Goal: Check status: Check status

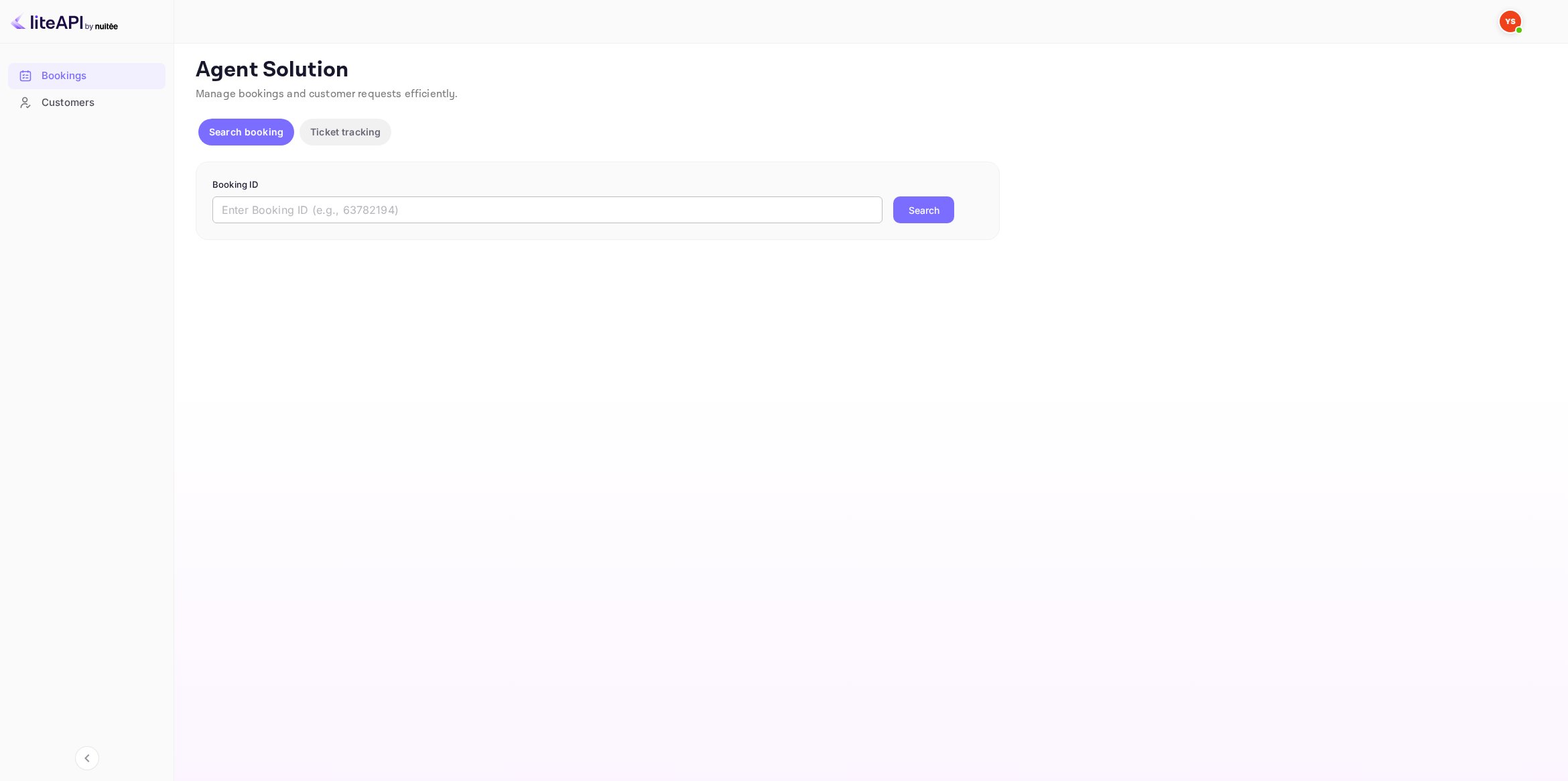
click at [314, 208] on input "text" at bounding box center [547, 210] width 670 height 27
paste input "9851122"
type input "9851122"
click at [931, 206] on button "Search" at bounding box center [924, 210] width 61 height 27
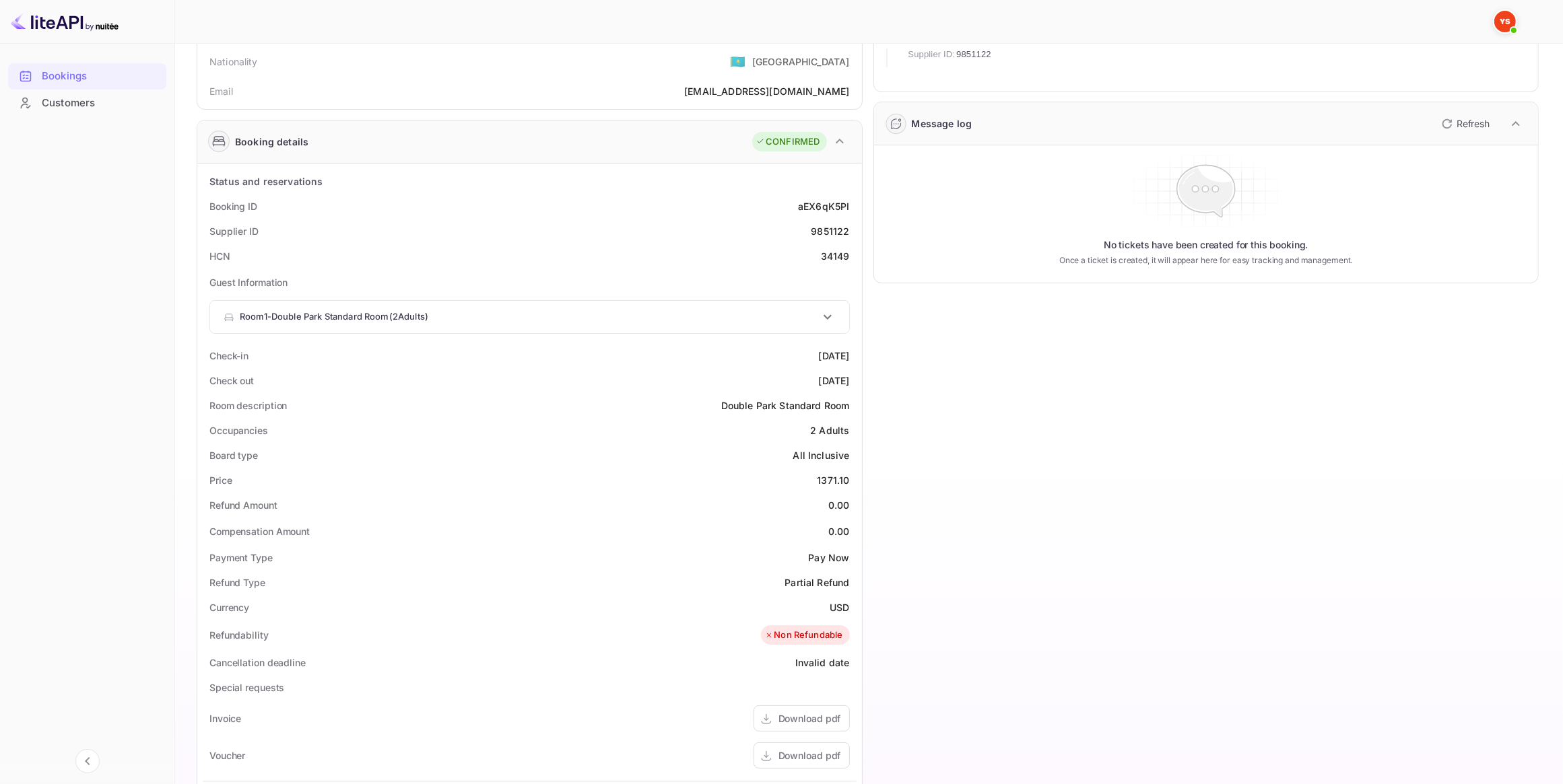
scroll to position [169, 0]
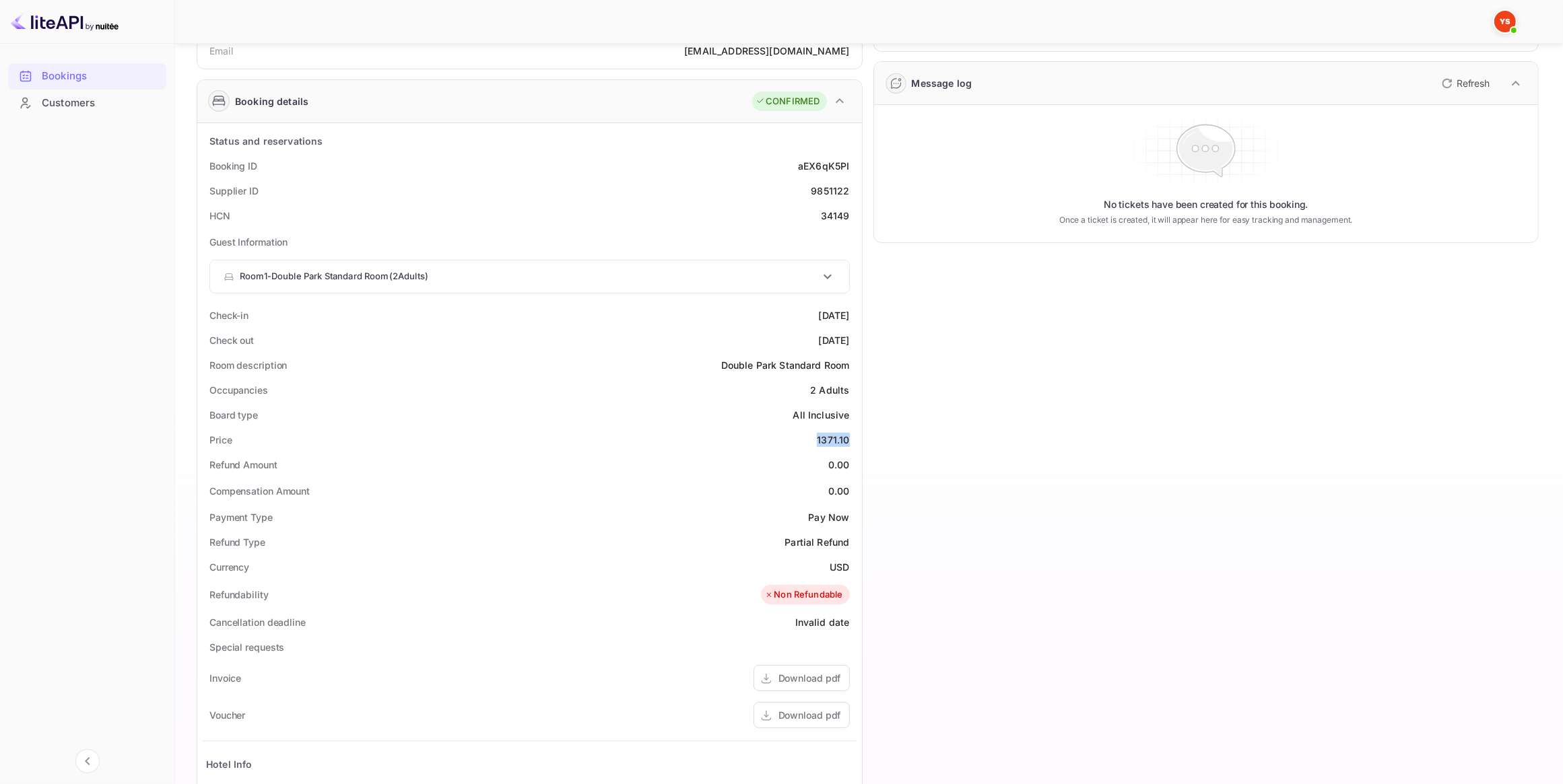
drag, startPoint x: 812, startPoint y: 436, endPoint x: 859, endPoint y: 438, distance: 47.0
click at [859, 438] on div "Status and reservations Booking ID aEX6qK5PI Supplier ID 9851122 HCN 34149 Gues…" at bounding box center [529, 558] width 665 height 869
copy div "1371.10"
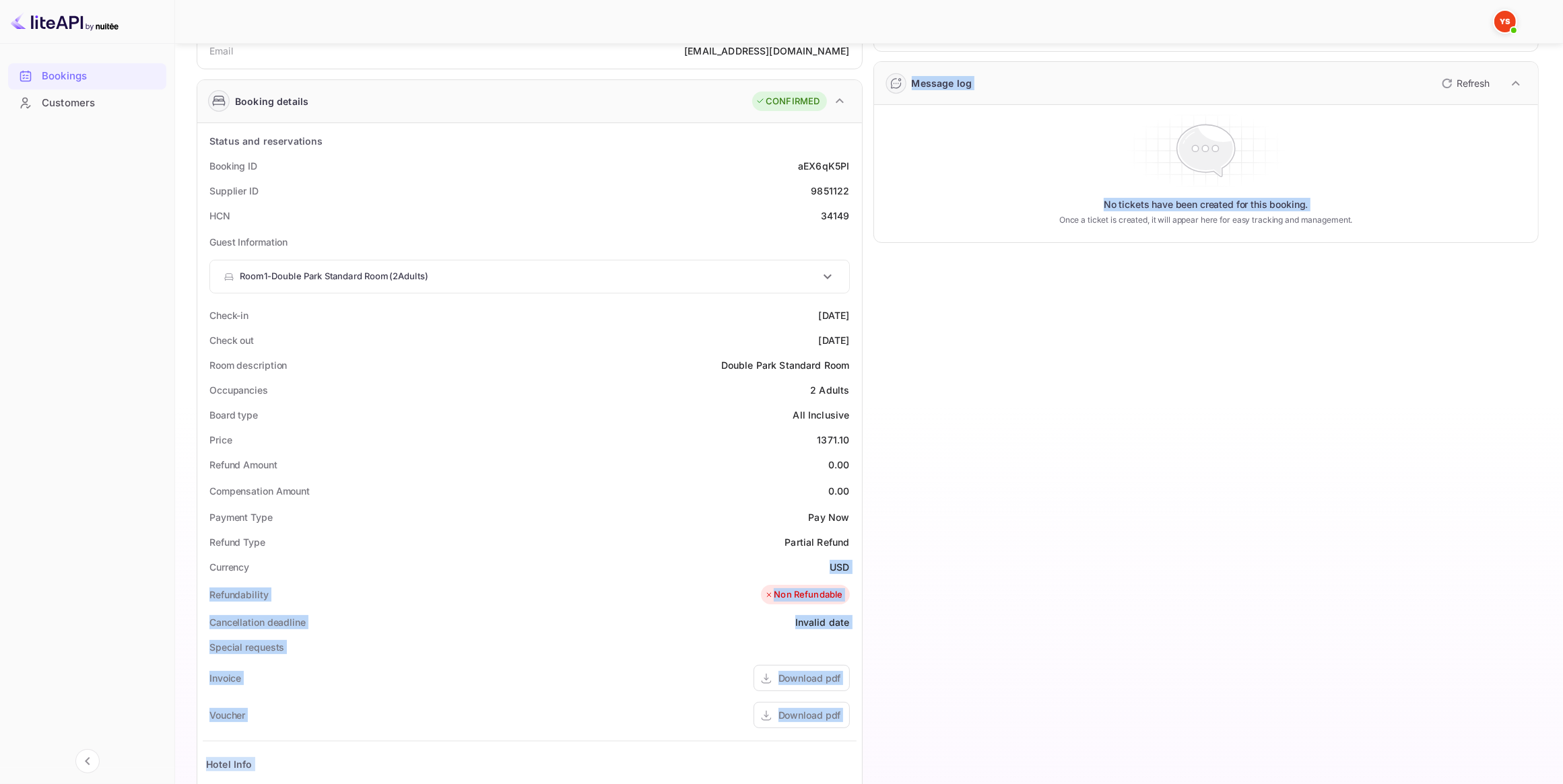
drag, startPoint x: 822, startPoint y: 569, endPoint x: 862, endPoint y: 566, distance: 40.1
click at [862, 566] on div "Guest information Full name [PERSON_NAME] [PERSON_NAME] Nationality 🇰🇿 [DEMOGRA…" at bounding box center [861, 460] width 1353 height 1083
click at [836, 559] on div "Currency USD" at bounding box center [529, 566] width 654 height 25
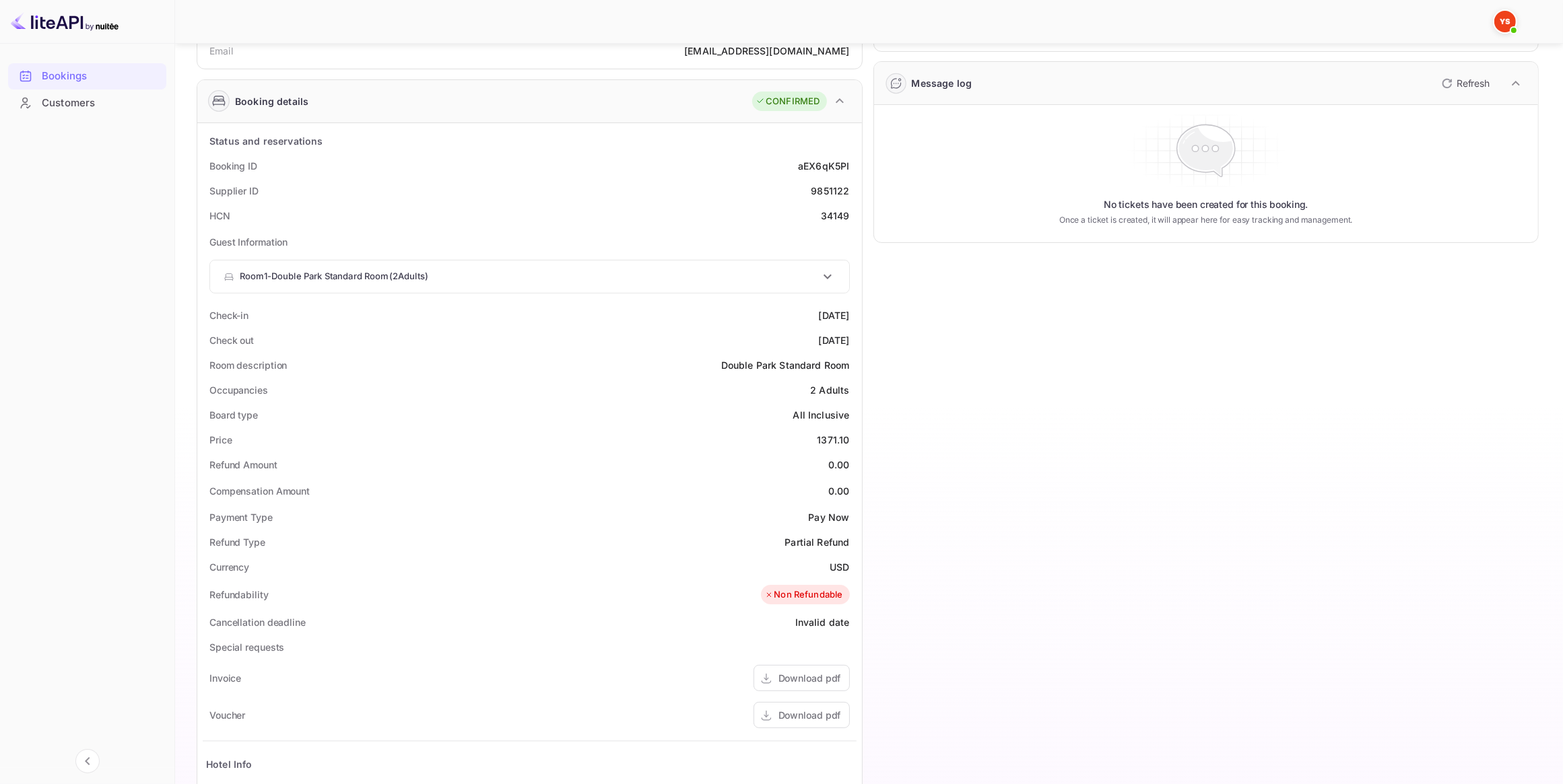
click at [832, 565] on div "USD" at bounding box center [839, 566] width 19 height 14
drag, startPoint x: 825, startPoint y: 566, endPoint x: 850, endPoint y: 566, distance: 25.0
click at [850, 566] on div "Currency USD" at bounding box center [529, 566] width 654 height 25
copy div "USD"
